Goal: Task Accomplishment & Management: Complete application form

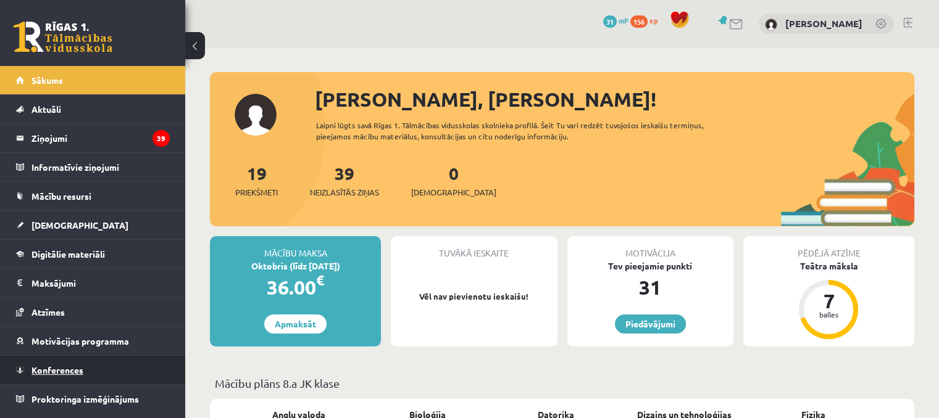
click at [71, 373] on span "Konferences" at bounding box center [57, 370] width 52 height 11
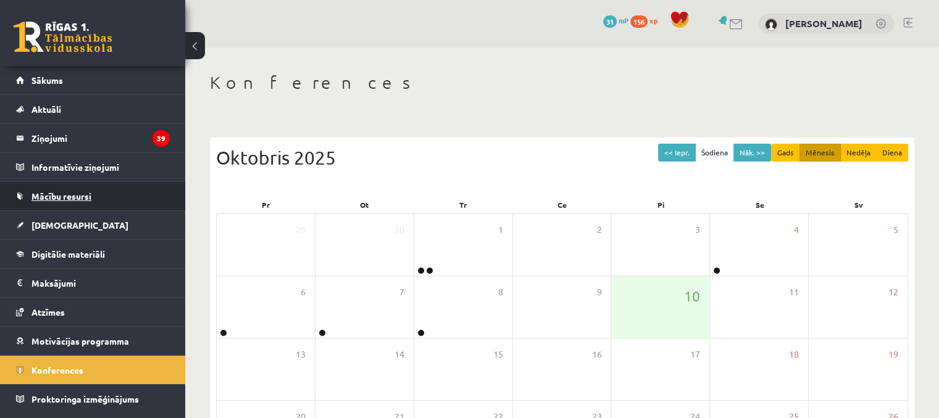
click at [79, 193] on span "Mācību resursi" at bounding box center [61, 196] width 60 height 11
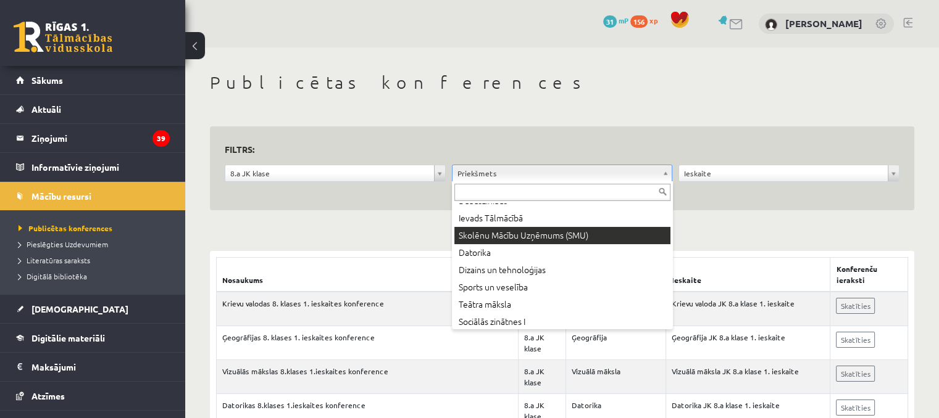
scroll to position [217, 0]
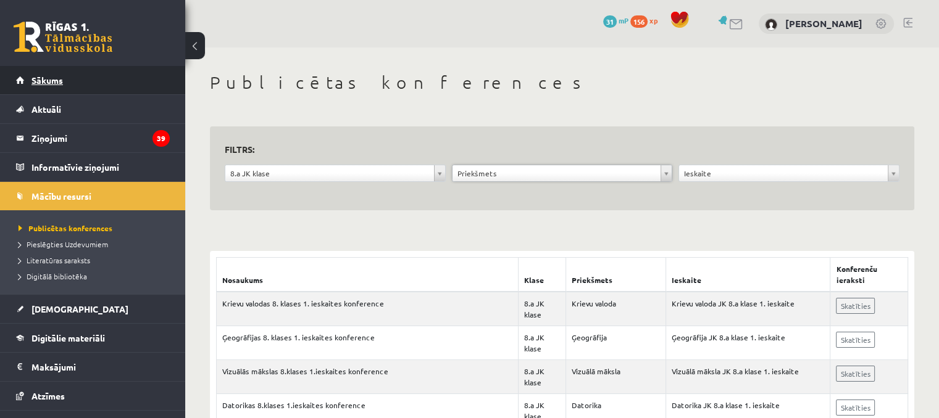
click at [91, 87] on link "Sākums" at bounding box center [93, 80] width 154 height 28
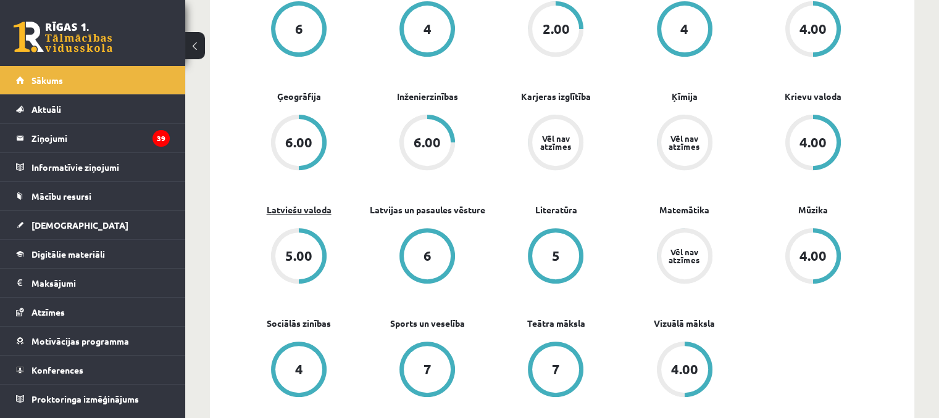
scroll to position [370, 0]
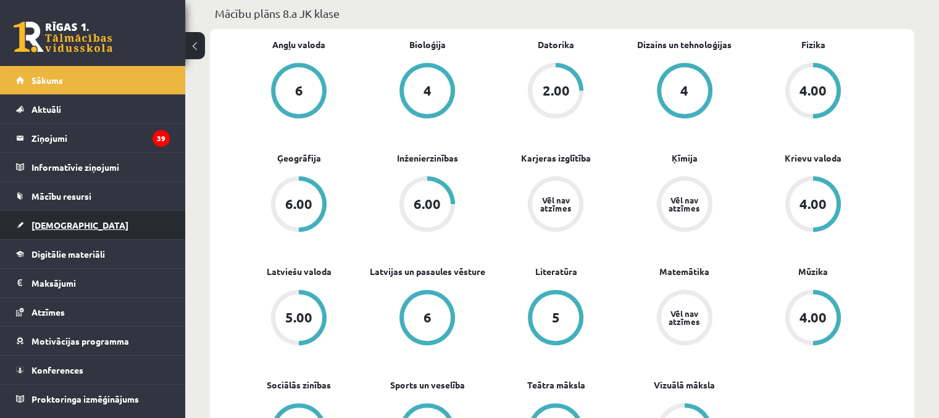
click at [82, 219] on link "[DEMOGRAPHIC_DATA]" at bounding box center [93, 225] width 154 height 28
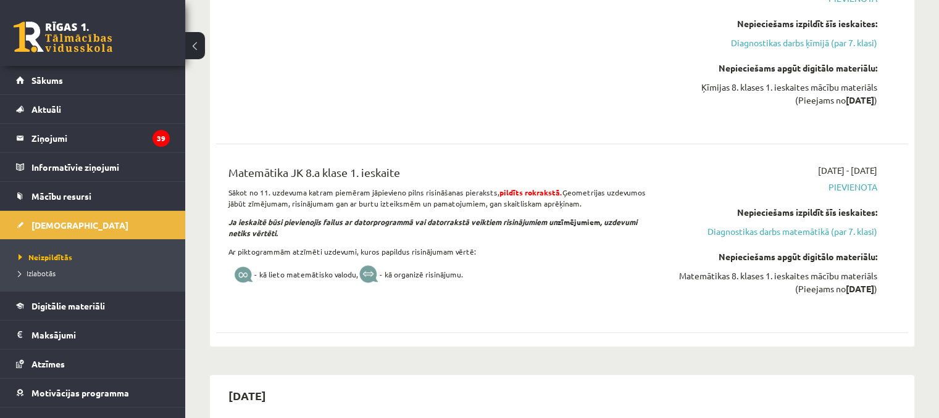
click at [753, 241] on div "[DATE] - [DATE] [GEOGRAPHIC_DATA] Nepieciešams izpildīt šīs ieskaites: Diagnost…" at bounding box center [775, 238] width 222 height 149
click at [749, 234] on link "Diagnostikas darbs matemātikā (par 7. klasi)" at bounding box center [775, 231] width 204 height 13
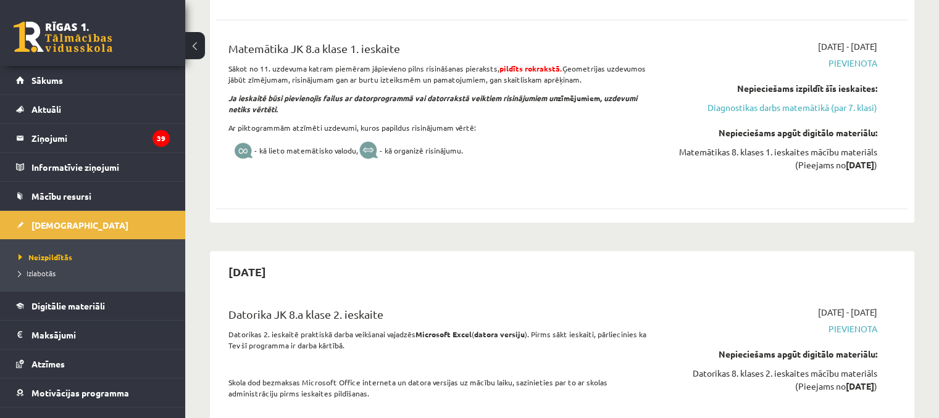
scroll to position [495, 0]
click at [849, 107] on link "Diagnostikas darbs matemātikā (par 7. klasi)" at bounding box center [775, 107] width 204 height 13
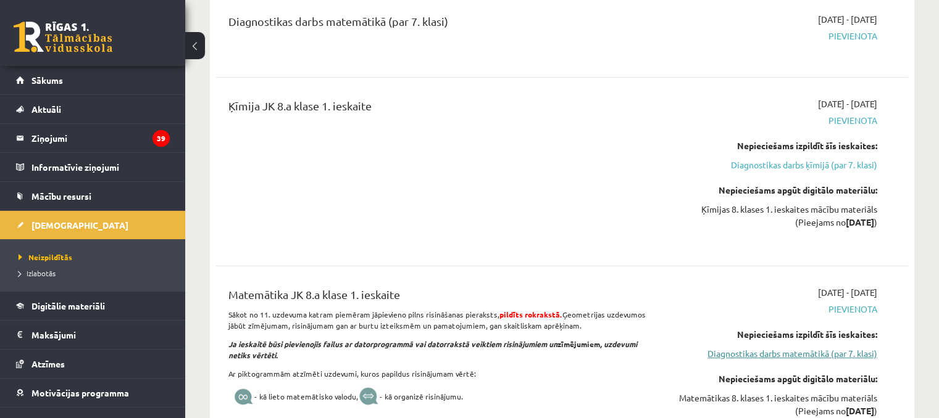
click at [826, 349] on link "Diagnostikas darbs matemātikā (par 7. klasi)" at bounding box center [775, 353] width 204 height 13
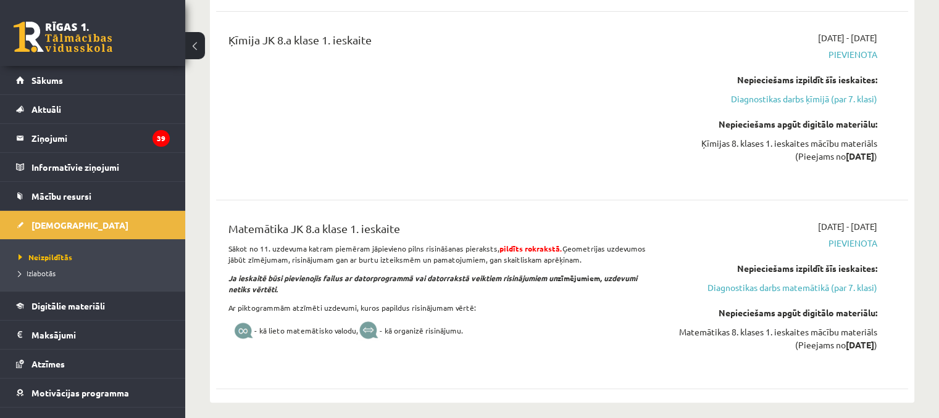
scroll to position [433, 0]
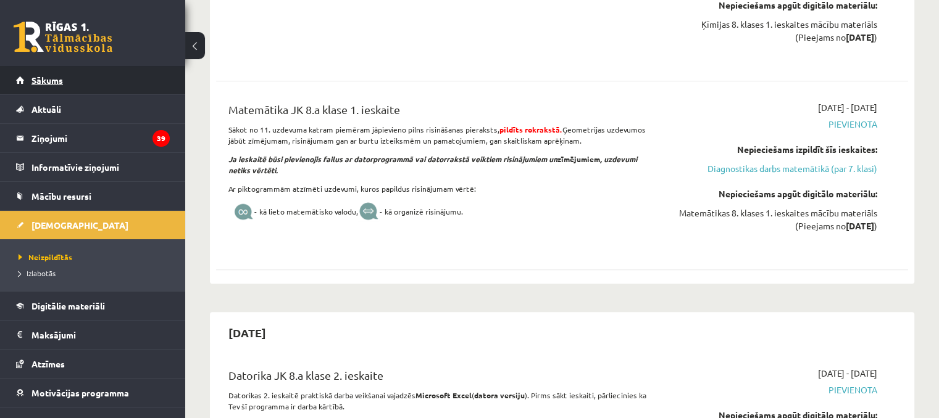
click at [83, 87] on link "Sākums" at bounding box center [93, 80] width 154 height 28
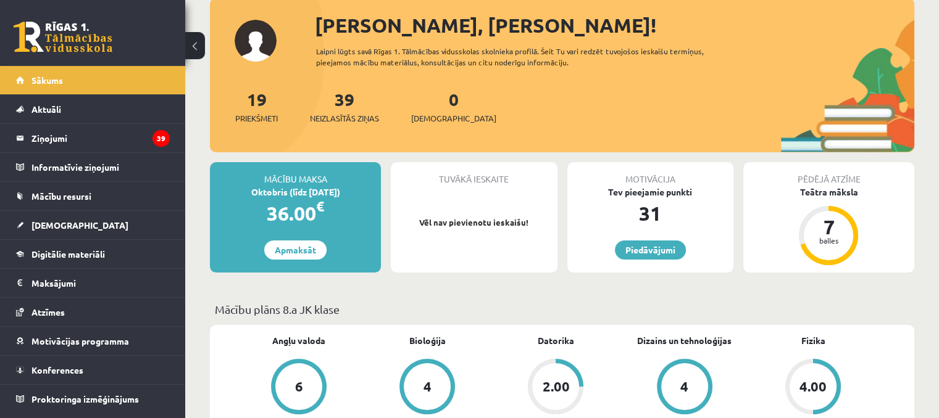
scroll to position [62, 0]
